Goal: Use online tool/utility

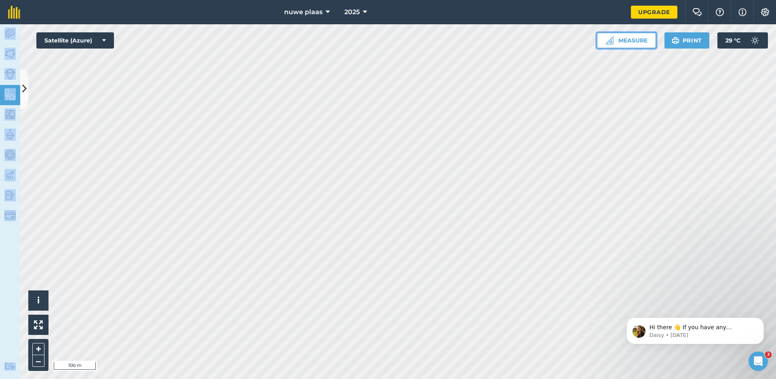
click at [638, 42] on button "Measure" at bounding box center [627, 40] width 60 height 16
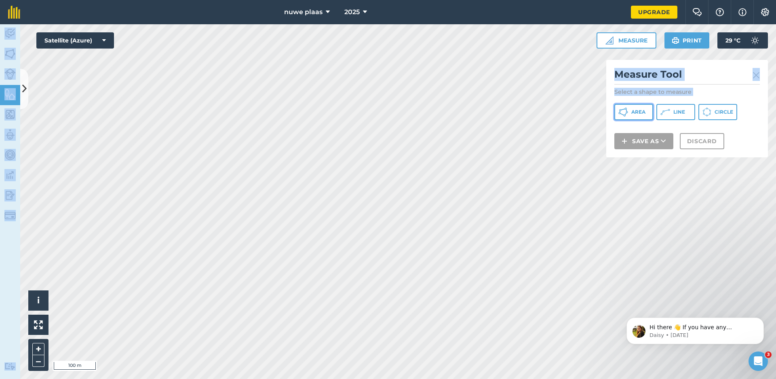
click at [646, 110] on button "Area" at bounding box center [634, 112] width 39 height 16
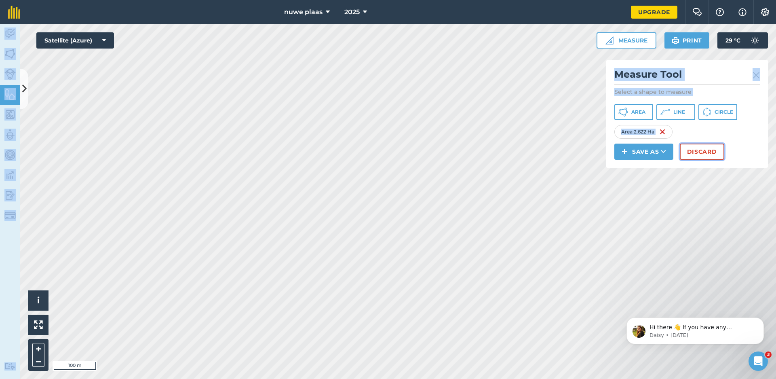
click at [705, 152] on button "Discard" at bounding box center [702, 152] width 44 height 16
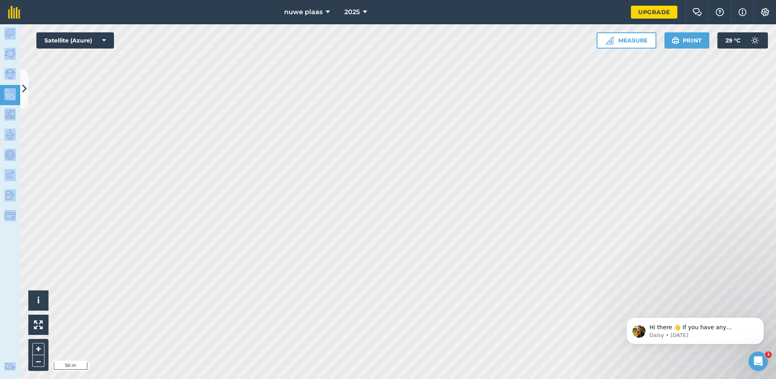
click at [455, 378] on html "nuwe plaas 2025 Upgrade Farm Chat Help Info Settings Map printing is not availa…" at bounding box center [388, 189] width 776 height 379
click at [444, 378] on html "nuwe plaas 2025 Upgrade Farm Chat Help Info Settings Map printing is not availa…" at bounding box center [388, 189] width 776 height 379
click at [516, 378] on html "nuwe plaas 2025 Upgrade Farm Chat Help Info Settings Map printing is not availa…" at bounding box center [388, 189] width 776 height 379
click at [528, 378] on html "nuwe plaas 2025 Upgrade Farm Chat Help Info Settings Map printing is not availa…" at bounding box center [388, 189] width 776 height 379
click at [543, 378] on html "nuwe plaas 2025 Upgrade Farm Chat Help Info Settings Map printing is not availa…" at bounding box center [388, 189] width 776 height 379
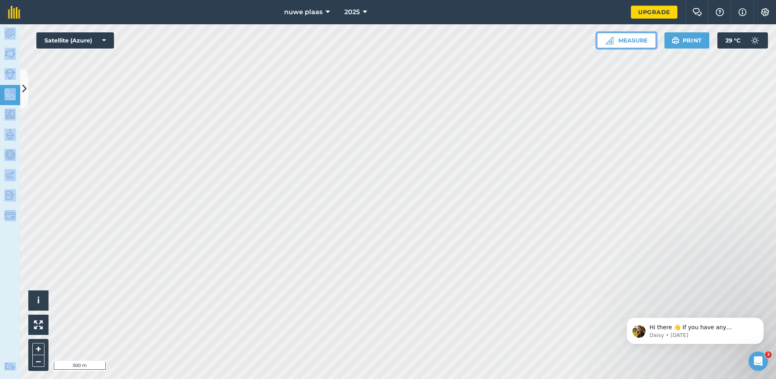
click at [624, 40] on button "Measure" at bounding box center [627, 40] width 60 height 16
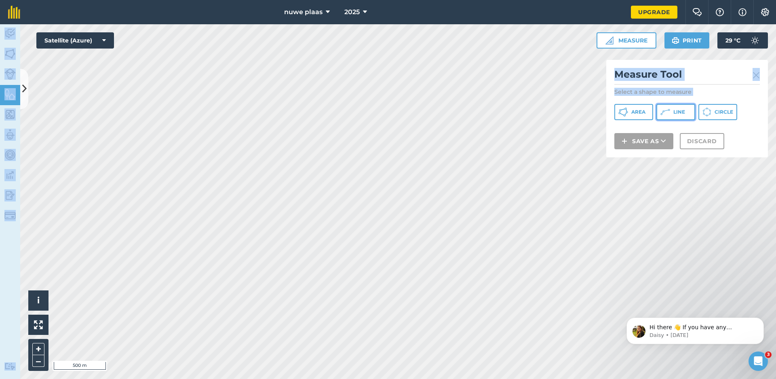
click at [670, 116] on icon at bounding box center [666, 112] width 10 height 10
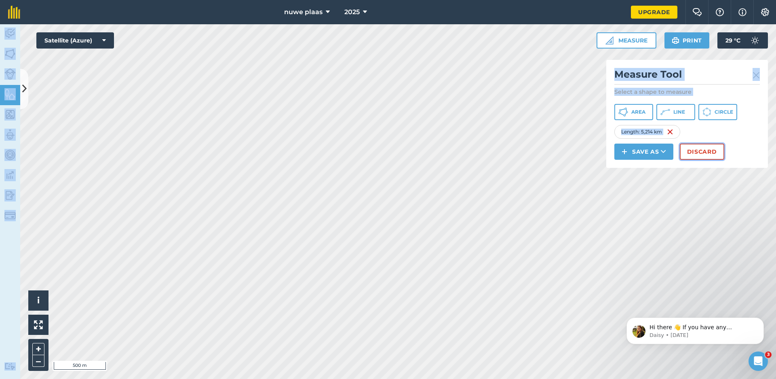
click at [697, 155] on button "Discard" at bounding box center [702, 152] width 44 height 16
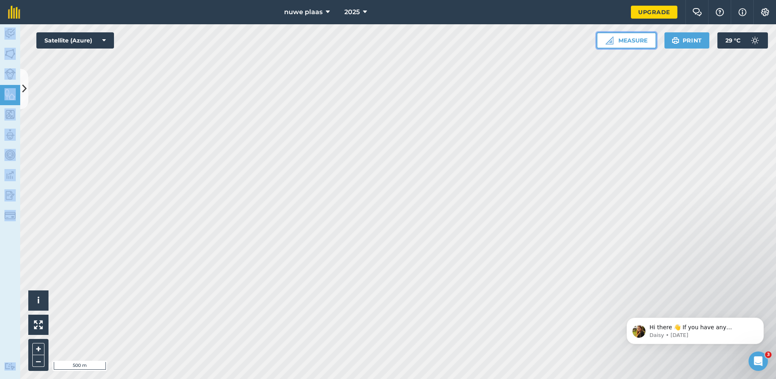
click at [641, 41] on button "Measure" at bounding box center [627, 40] width 60 height 16
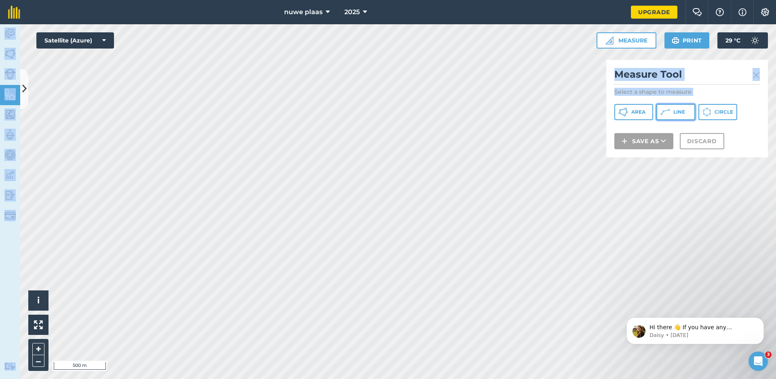
click at [665, 110] on icon at bounding box center [666, 112] width 10 height 10
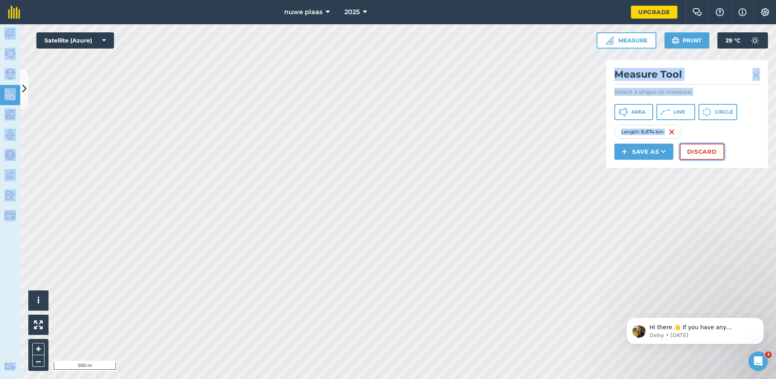
click at [697, 154] on button "Discard" at bounding box center [702, 152] width 44 height 16
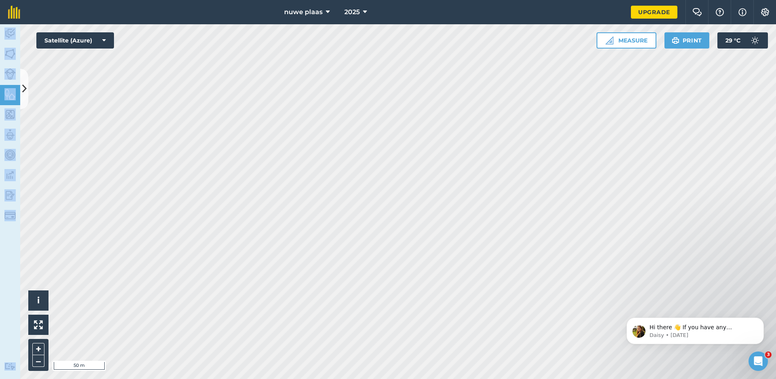
click at [587, 378] on html "nuwe plaas 2025 Upgrade Farm Chat Help Info Settings Map printing is not availa…" at bounding box center [388, 189] width 776 height 379
click at [554, 378] on html "nuwe plaas 2025 Upgrade Farm Chat Help Info Settings Map printing is not availa…" at bounding box center [388, 189] width 776 height 379
click at [422, 0] on html "nuwe plaas 2025 Upgrade Farm Chat Help Info Settings Map printing is not availa…" at bounding box center [388, 189] width 776 height 379
click at [506, 0] on html "nuwe plaas 2025 Upgrade Farm Chat Help Info Settings Map printing is not availa…" at bounding box center [388, 189] width 776 height 379
click at [562, 378] on html "nuwe plaas 2025 Upgrade Farm Chat Help Info Settings Map printing is not availa…" at bounding box center [388, 189] width 776 height 379
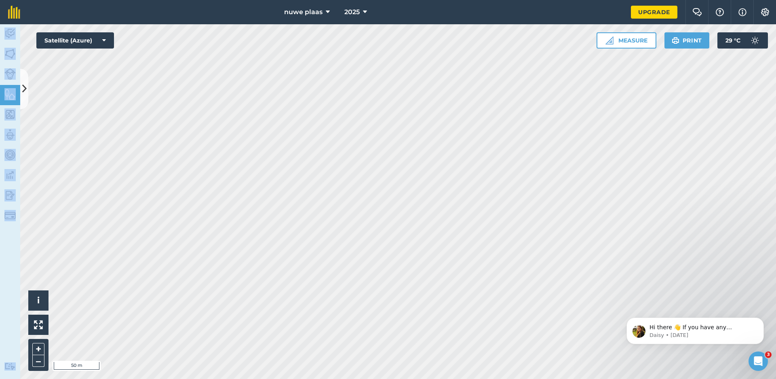
click at [512, 378] on html "nuwe plaas 2025 Upgrade Farm Chat Help Info Settings Map printing is not availa…" at bounding box center [388, 189] width 776 height 379
click at [527, 378] on html "nuwe plaas 2025 Upgrade Farm Chat Help Info Settings Map printing is not availa…" at bounding box center [388, 189] width 776 height 379
click at [543, 378] on html "nuwe plaas 2025 Upgrade Farm Chat Help Info Settings Map printing is not availa…" at bounding box center [388, 189] width 776 height 379
drag, startPoint x: 619, startPoint y: 316, endPoint x: 1036, endPoint y: 323, distance: 417.0
click at [615, 300] on html "Hi there 👋 If you have any questions about our pricing or which plan is right f…" at bounding box center [696, 328] width 162 height 57
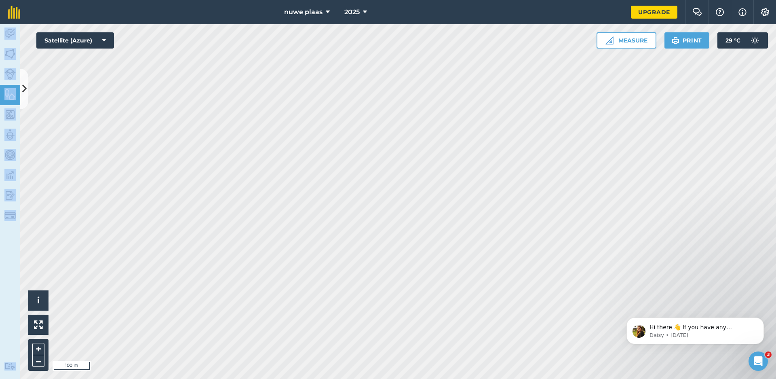
click at [310, 0] on html "nuwe plaas 2025 Upgrade Farm Chat Help Info Settings Map printing is not availa…" at bounding box center [388, 189] width 776 height 379
